Goal: Navigation & Orientation: Find specific page/section

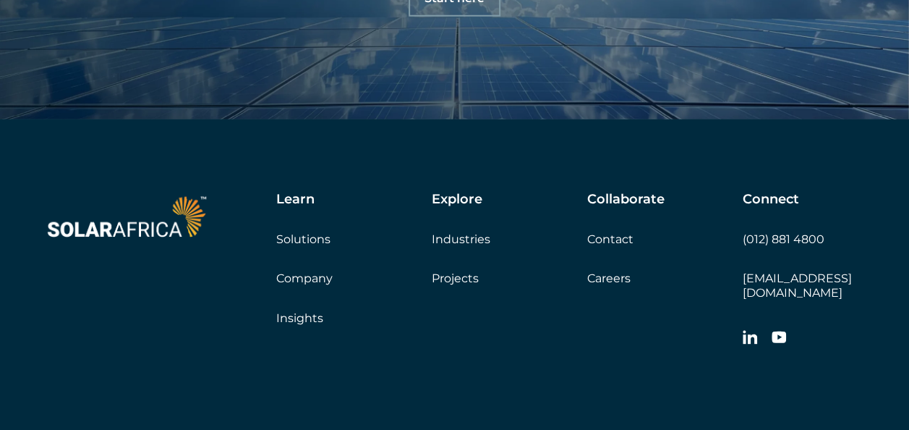
scroll to position [4824, 0]
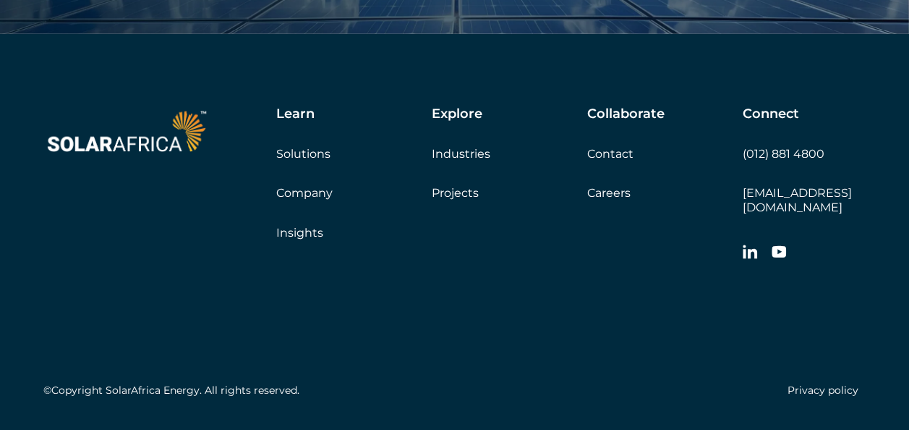
click at [314, 195] on link "Company" at bounding box center [304, 193] width 56 height 14
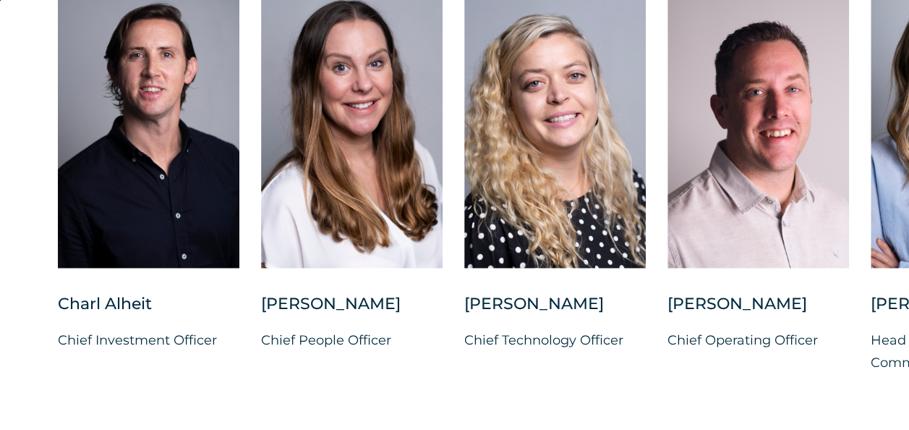
scroll to position [3805, 0]
